Goal: Task Accomplishment & Management: Complete application form

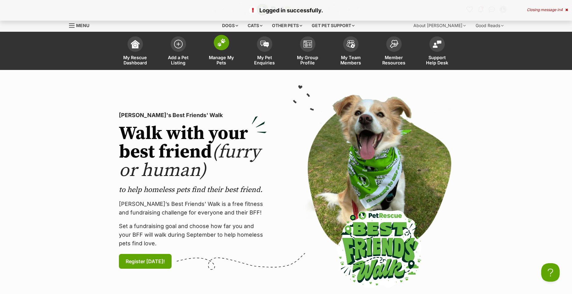
click at [229, 49] on link "Manage My Pets" at bounding box center [221, 51] width 43 height 37
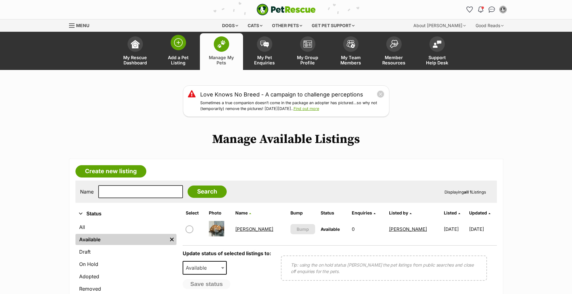
click at [178, 49] on span at bounding box center [178, 42] width 15 height 15
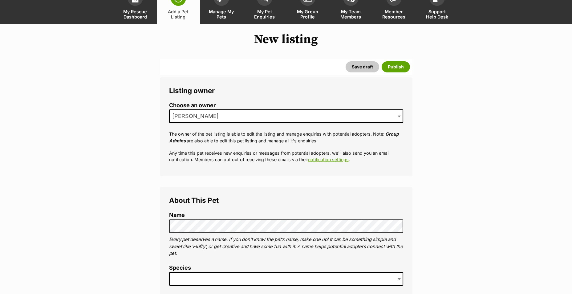
scroll to position [123, 0]
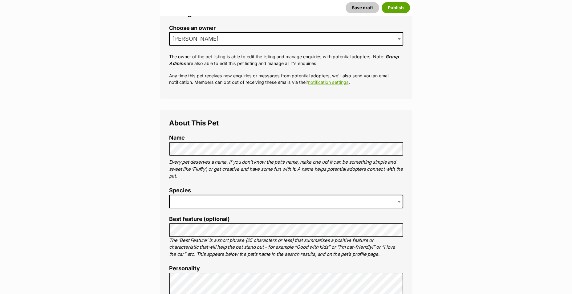
click at [227, 204] on span at bounding box center [286, 202] width 234 height 14
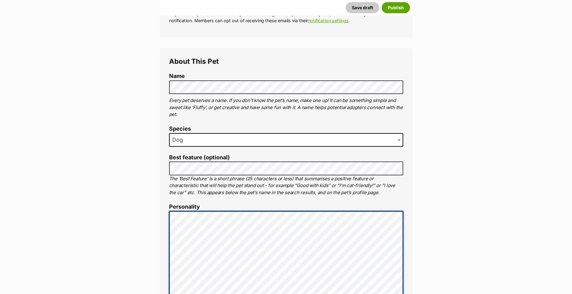
scroll to position [277, 0]
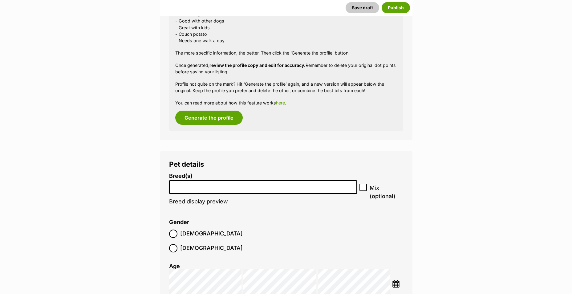
scroll to position [647, 0]
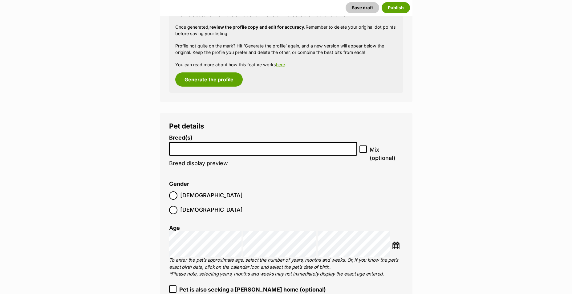
click at [220, 149] on input "search" at bounding box center [263, 147] width 184 height 6
click at [364, 148] on icon at bounding box center [363, 149] width 4 height 4
click at [364, 148] on input "Mix (optional)" at bounding box center [363, 148] width 7 height 7
checkbox input "true"
click at [267, 152] on li at bounding box center [263, 149] width 184 height 13
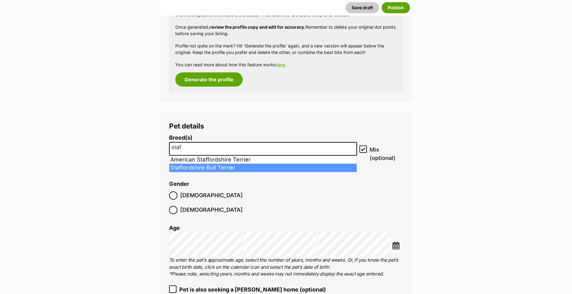
type input "staf"
select select "198"
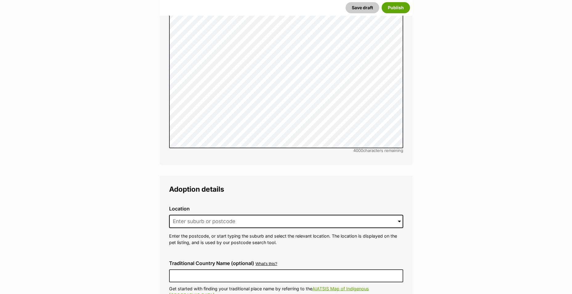
scroll to position [1263, 0]
click at [180, 214] on input at bounding box center [286, 221] width 234 height 14
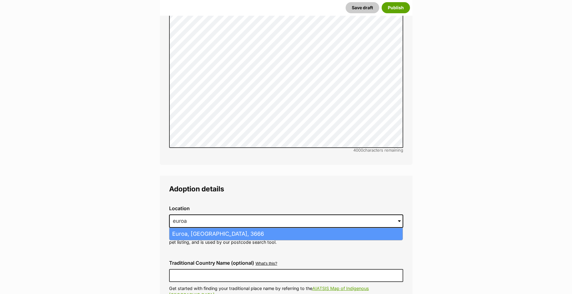
click at [189, 228] on li "Euroa, Victoria, 3666" at bounding box center [285, 234] width 233 height 12
type input "Euroa, Victoria, 3666"
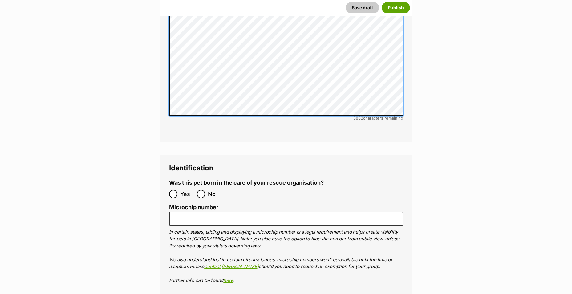
scroll to position [1849, 0]
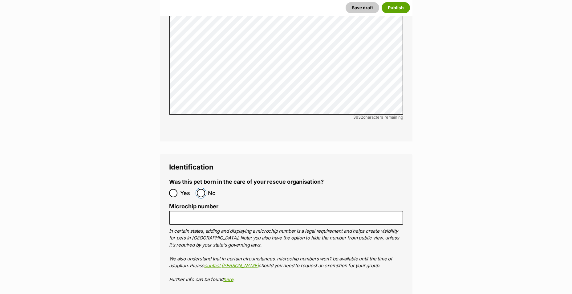
click at [204, 189] on input "No" at bounding box center [201, 193] width 8 height 8
radio input "true"
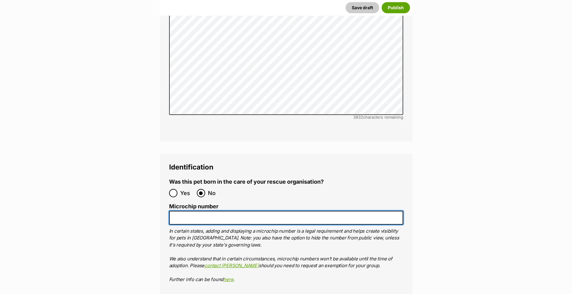
click at [195, 211] on input "Microchip number" at bounding box center [286, 218] width 234 height 14
click at [187, 211] on input "Microchip number" at bounding box center [286, 218] width 234 height 14
paste input "953010007065155"
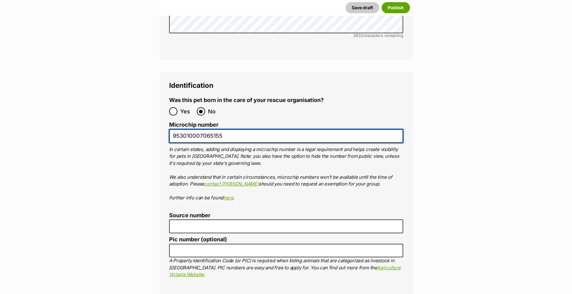
scroll to position [1941, 0]
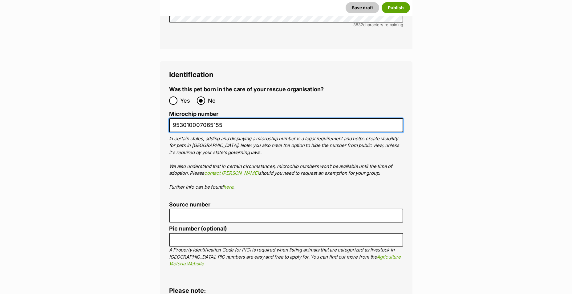
type input "953010007065155"
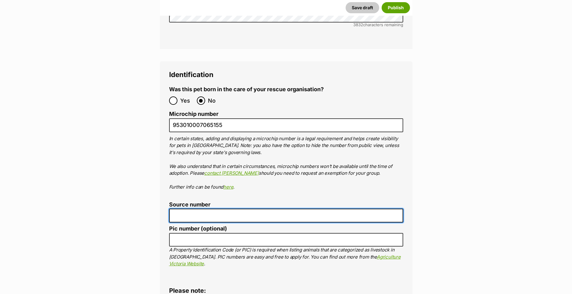
click at [219, 209] on input "Source number" at bounding box center [286, 216] width 234 height 14
type input "BR241985"
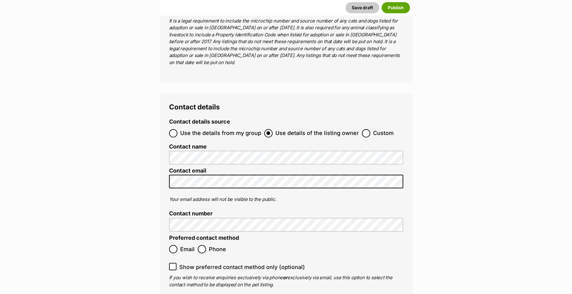
scroll to position [2248, 0]
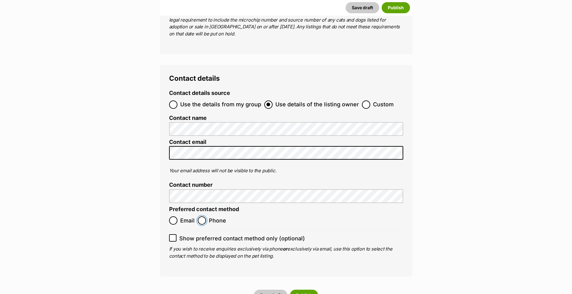
click at [203, 216] on input "Phone" at bounding box center [202, 220] width 8 height 8
radio input "true"
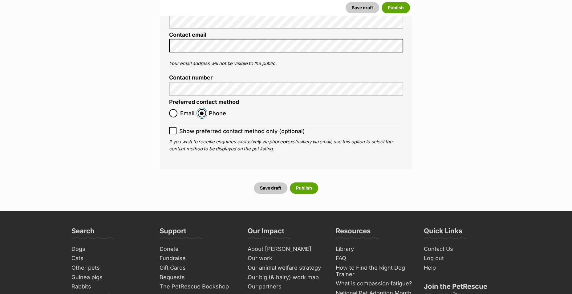
scroll to position [2372, 0]
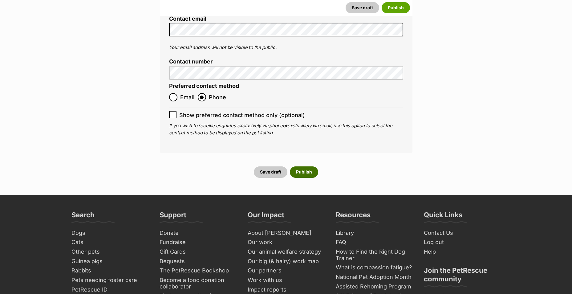
click at [307, 166] on button "Publish" at bounding box center [304, 171] width 28 height 11
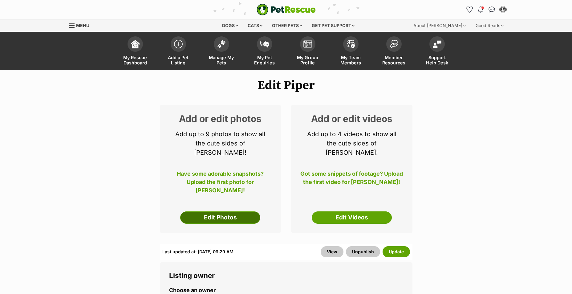
click at [234, 211] on link "Edit Photos" at bounding box center [220, 217] width 80 height 12
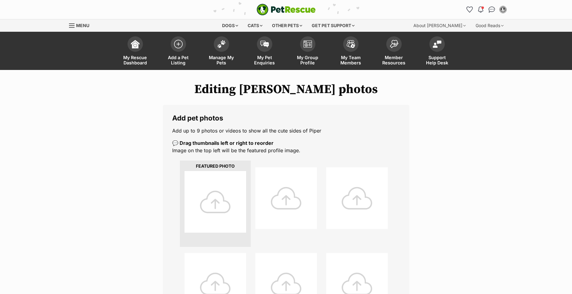
click at [218, 190] on div at bounding box center [216, 202] width 62 height 62
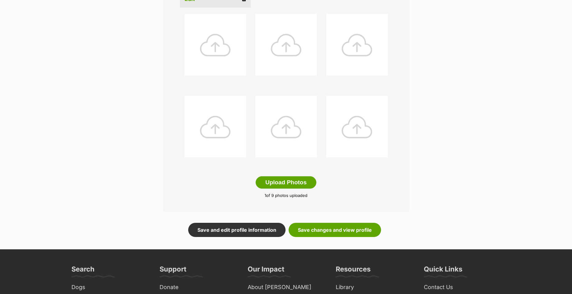
scroll to position [58, 0]
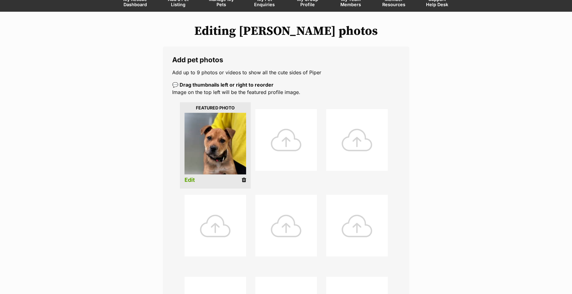
click at [293, 137] on div at bounding box center [286, 140] width 62 height 62
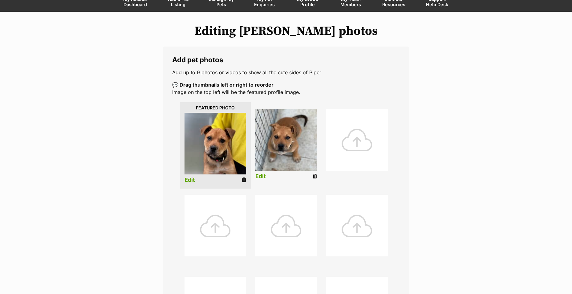
click at [361, 143] on div at bounding box center [357, 140] width 62 height 62
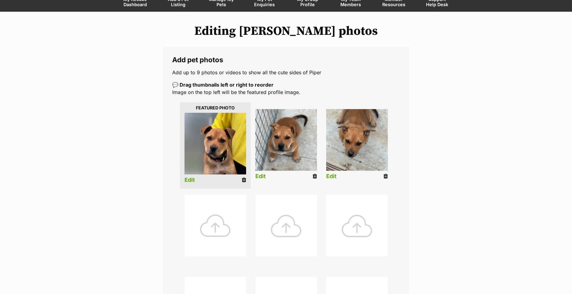
click at [219, 218] on div at bounding box center [216, 226] width 62 height 62
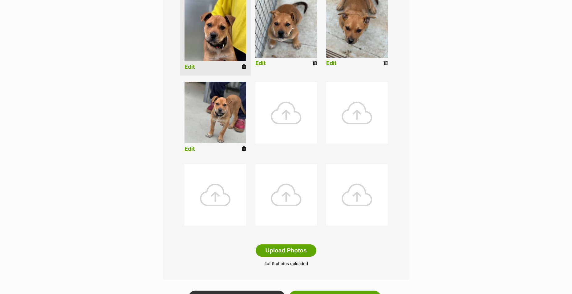
scroll to position [212, 0]
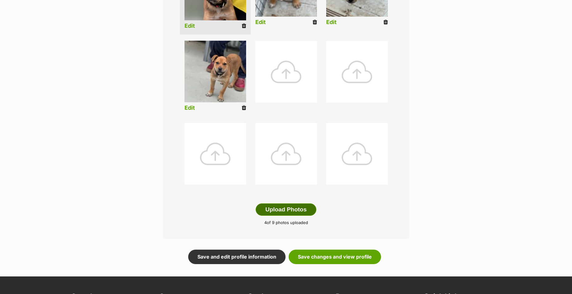
click at [296, 208] on button "Upload Photos" at bounding box center [286, 209] width 60 height 12
click at [336, 257] on link "Save changes and view profile" at bounding box center [335, 257] width 92 height 14
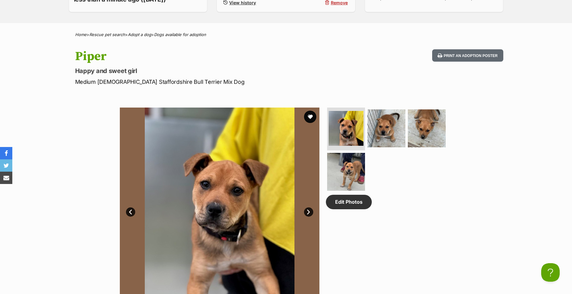
scroll to position [216, 0]
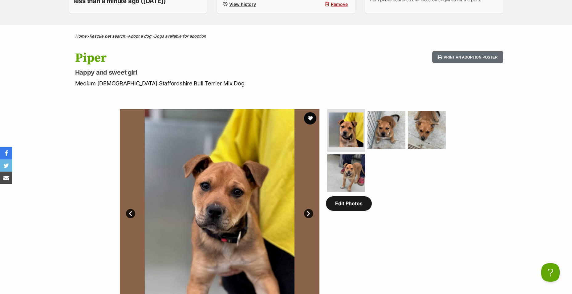
click at [353, 207] on link "Edit Photos" at bounding box center [349, 203] width 46 height 14
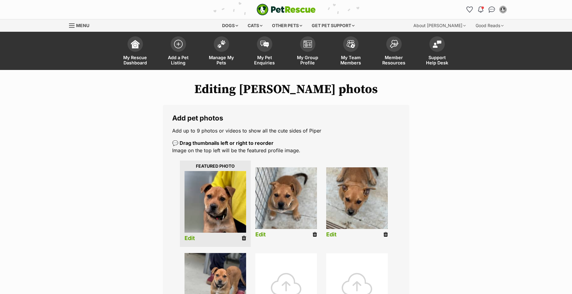
click at [190, 239] on link "Edit" at bounding box center [190, 238] width 10 height 6
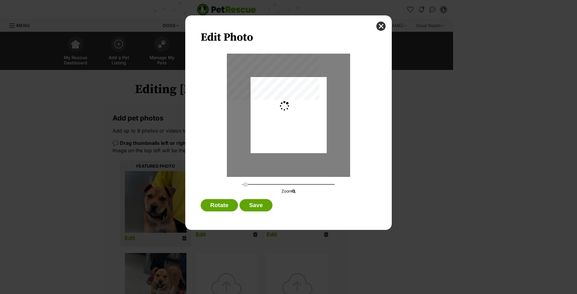
type input "0.2744"
click at [380, 26] on button "close" at bounding box center [380, 26] width 9 height 9
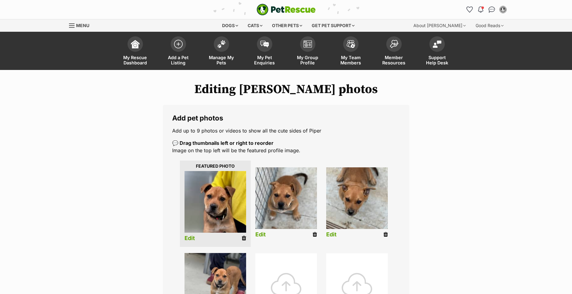
click at [243, 240] on icon at bounding box center [244, 238] width 4 height 6
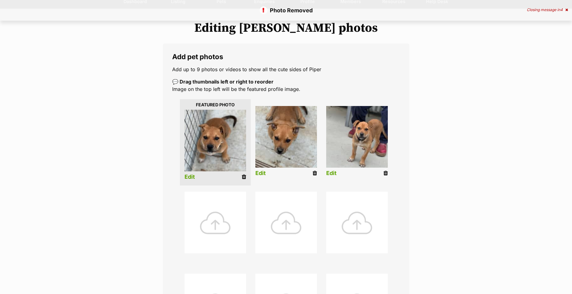
scroll to position [62, 0]
click at [216, 223] on div at bounding box center [216, 222] width 62 height 62
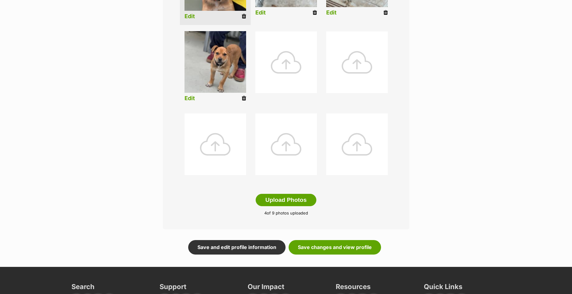
scroll to position [246, 0]
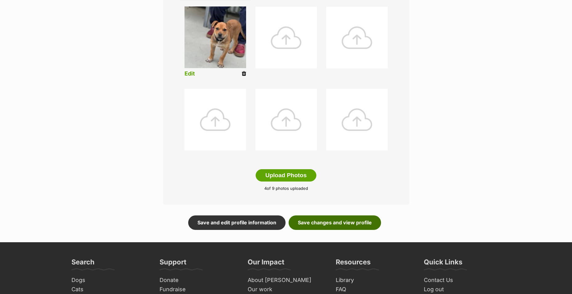
click at [332, 222] on link "Save changes and view profile" at bounding box center [335, 222] width 92 height 14
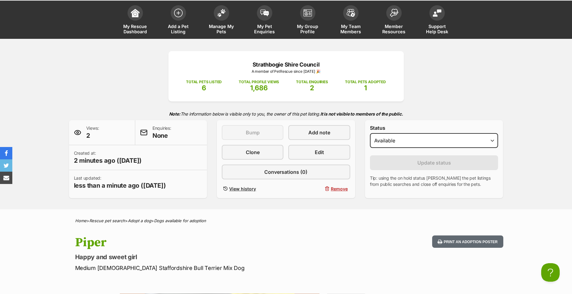
scroll to position [31, 0]
click at [316, 150] on span "Edit" at bounding box center [319, 152] width 9 height 7
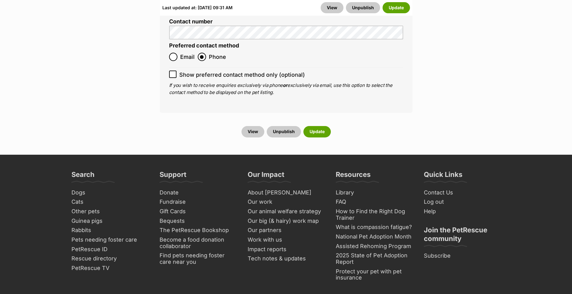
scroll to position [2557, 0]
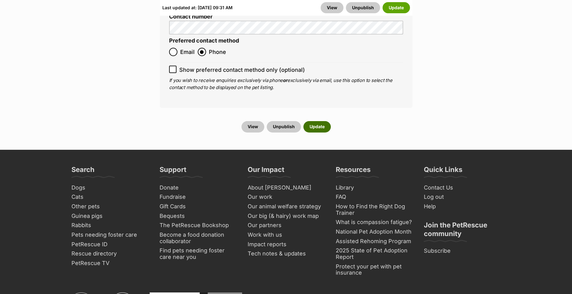
click at [321, 121] on button "Update" at bounding box center [316, 126] width 27 height 11
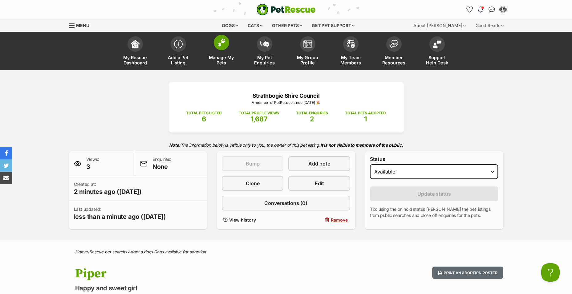
click at [234, 55] on span "Manage My Pets" at bounding box center [222, 60] width 28 height 10
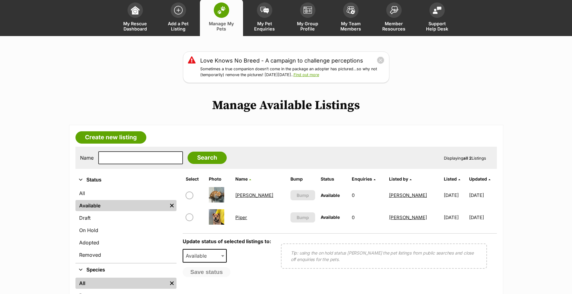
scroll to position [92, 0]
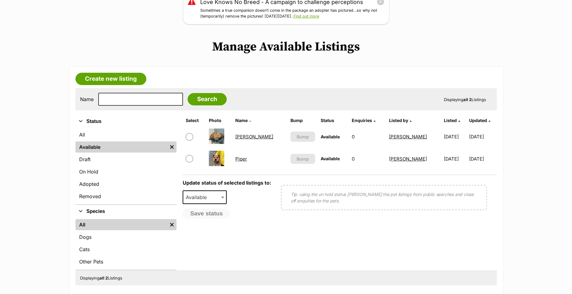
click at [246, 156] on link "Piper" at bounding box center [241, 159] width 12 height 6
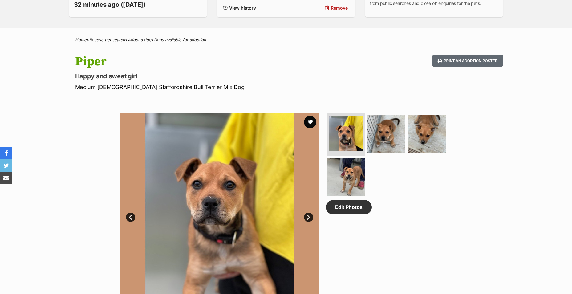
scroll to position [216, 0]
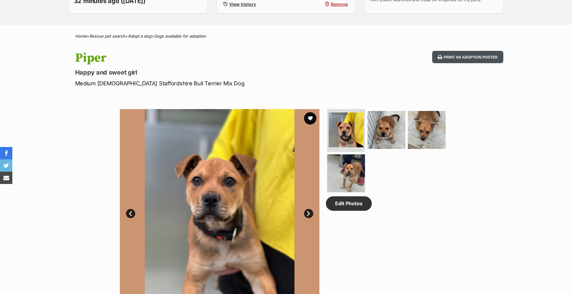
click at [489, 55] on button "Print an adoption poster" at bounding box center [467, 57] width 71 height 13
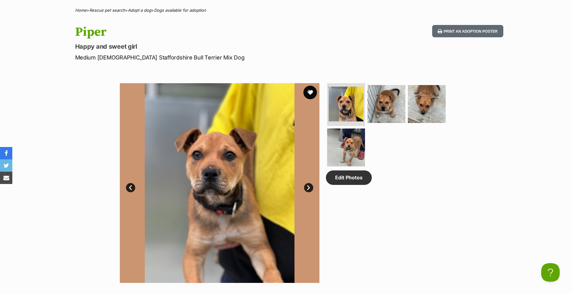
scroll to position [0, 0]
